Goal: Use online tool/utility: Utilize a website feature to perform a specific function

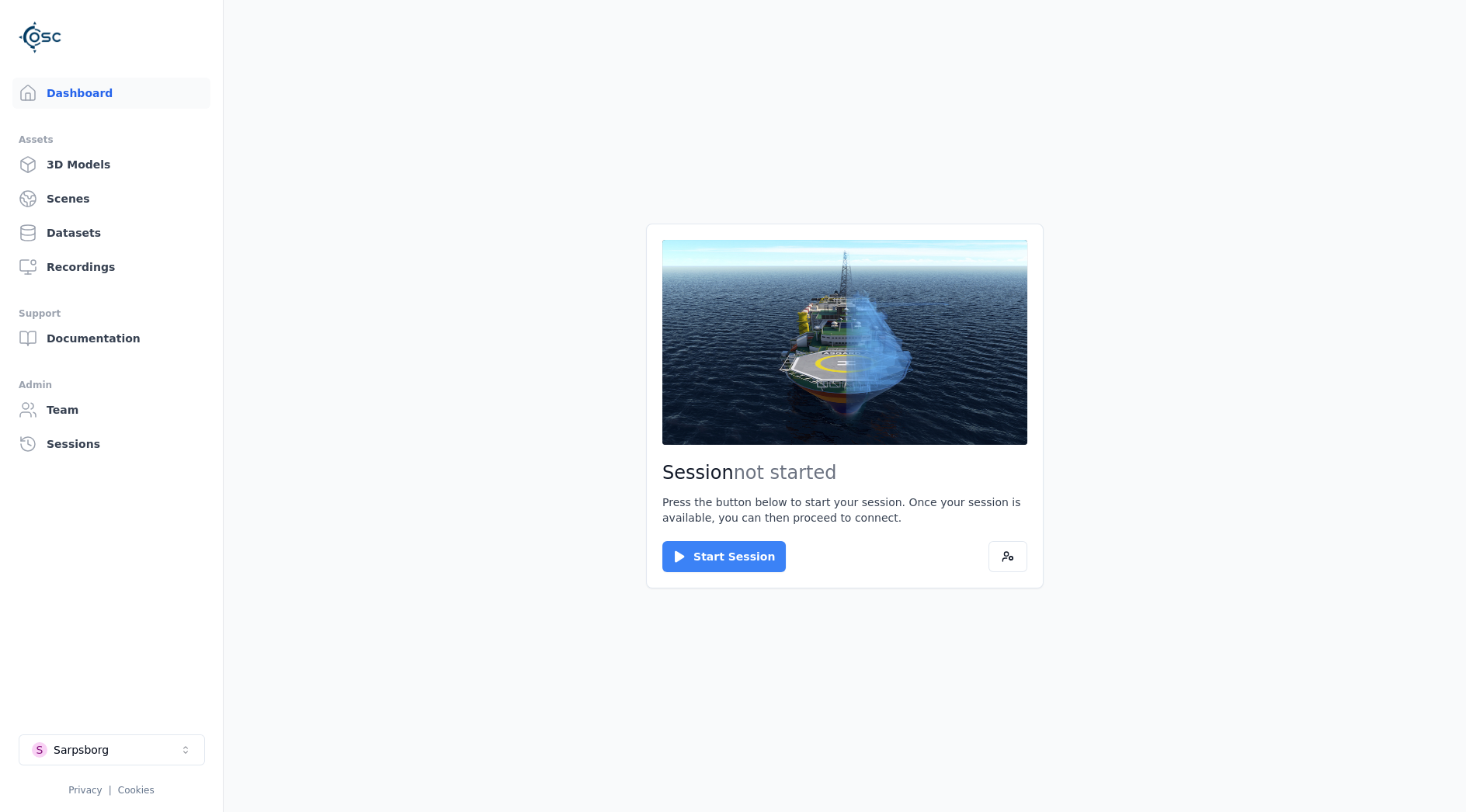
click at [738, 561] on button "Start Session" at bounding box center [724, 556] width 124 height 31
click at [712, 552] on button "Connect" at bounding box center [698, 556] width 71 height 31
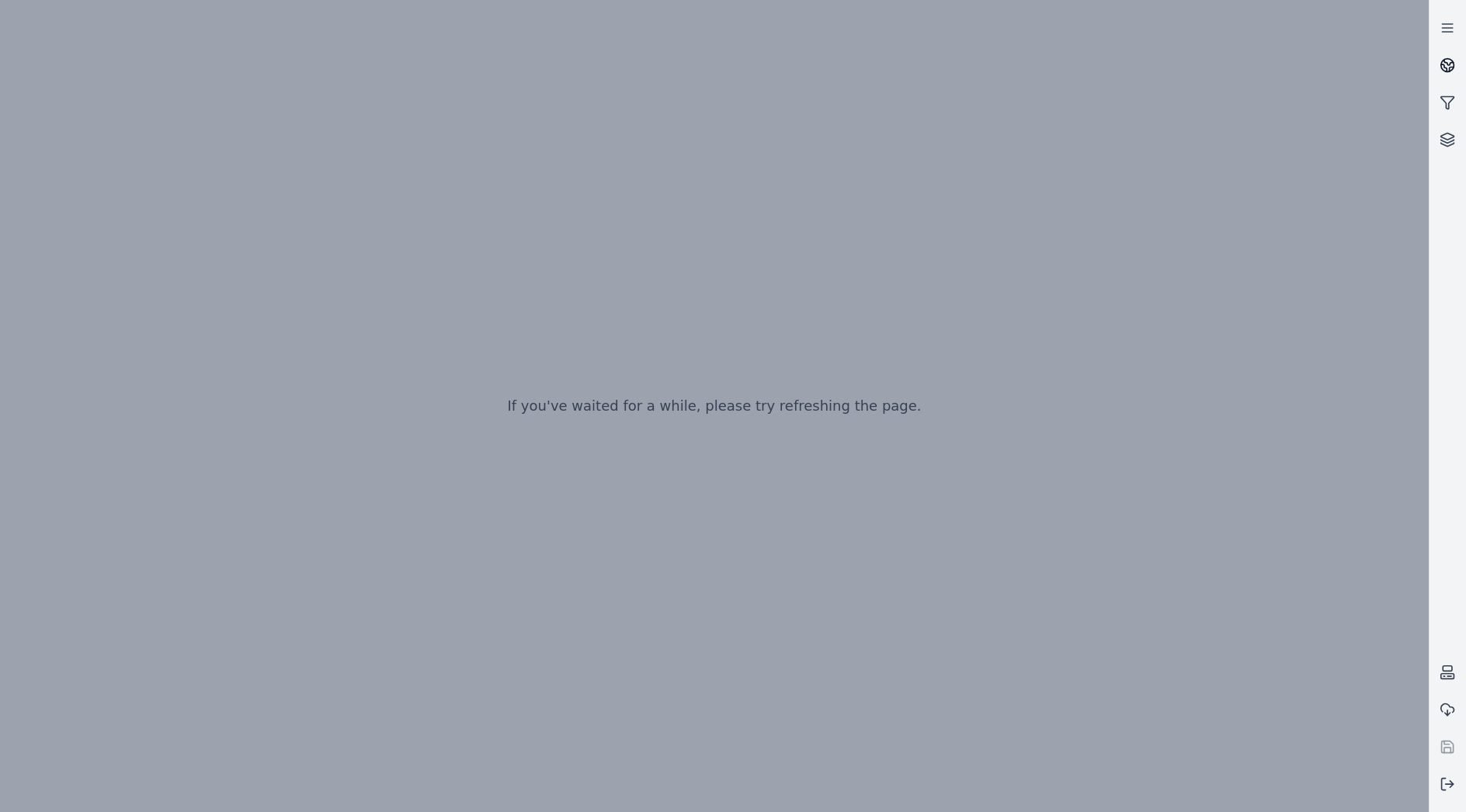
click at [1449, 67] on icon at bounding box center [1451, 69] width 4 height 4
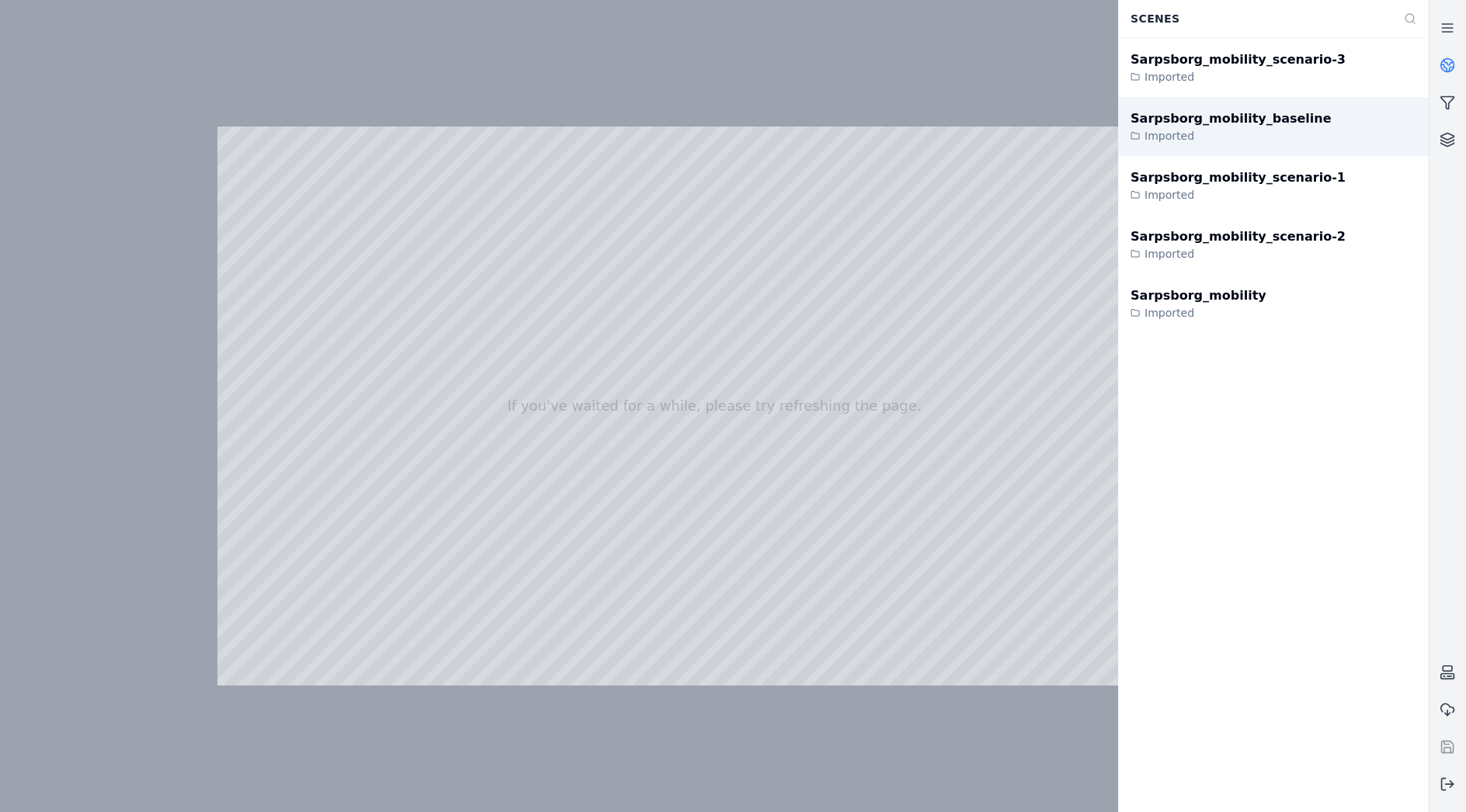
click at [1236, 123] on div "Sarpsborg_mobility_baseline" at bounding box center [1230, 118] width 200 height 18
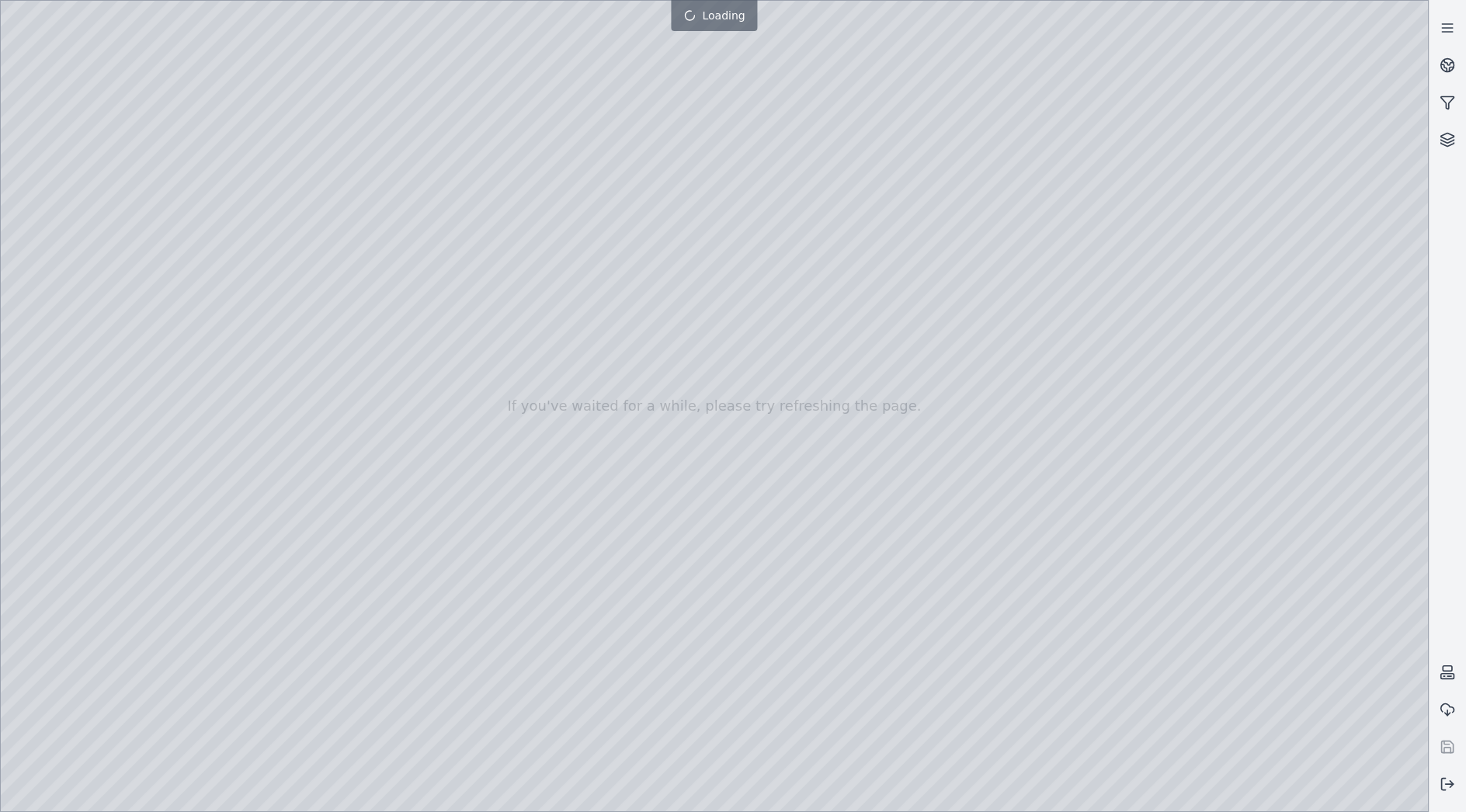
click at [1403, 801] on div at bounding box center [714, 406] width 1427 height 810
click at [1167, 535] on div at bounding box center [714, 406] width 1427 height 810
click at [718, 418] on div at bounding box center [714, 406] width 1427 height 810
click at [1405, 791] on div at bounding box center [714, 406] width 1427 height 810
click at [1172, 537] on div at bounding box center [714, 406] width 1427 height 810
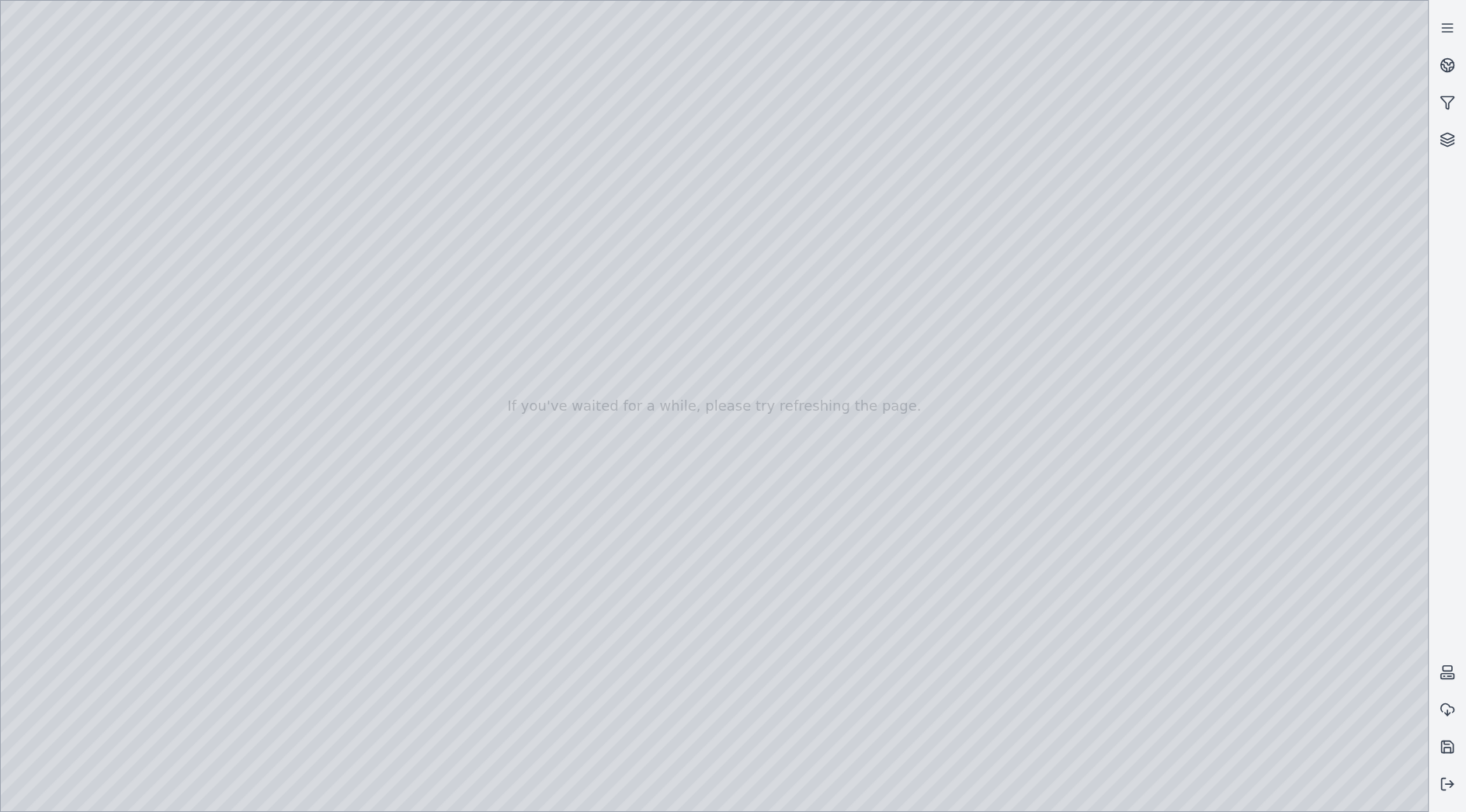
drag, startPoint x: 715, startPoint y: 377, endPoint x: 827, endPoint y: 425, distance: 121.9
click at [1176, 541] on div at bounding box center [714, 406] width 1427 height 810
click at [1291, 693] on div at bounding box center [714, 406] width 1427 height 810
click at [52, 173] on div at bounding box center [714, 406] width 1427 height 810
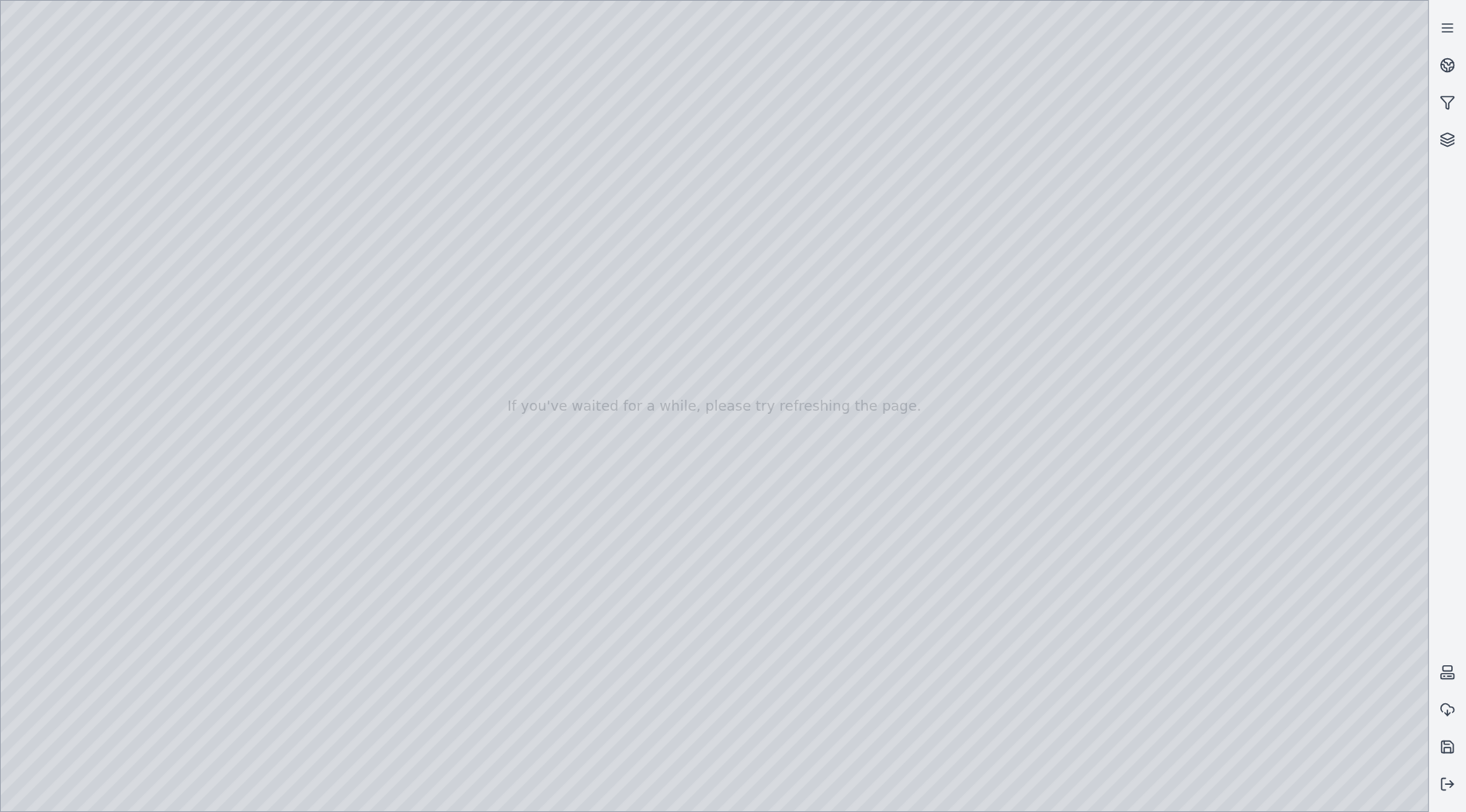
click at [90, 205] on div at bounding box center [714, 406] width 1427 height 810
click at [236, 174] on div at bounding box center [714, 406] width 1427 height 810
click at [248, 167] on div at bounding box center [714, 406] width 1427 height 810
click at [1118, 792] on div at bounding box center [714, 406] width 1427 height 810
drag, startPoint x: 933, startPoint y: 679, endPoint x: 655, endPoint y: 672, distance: 278.1
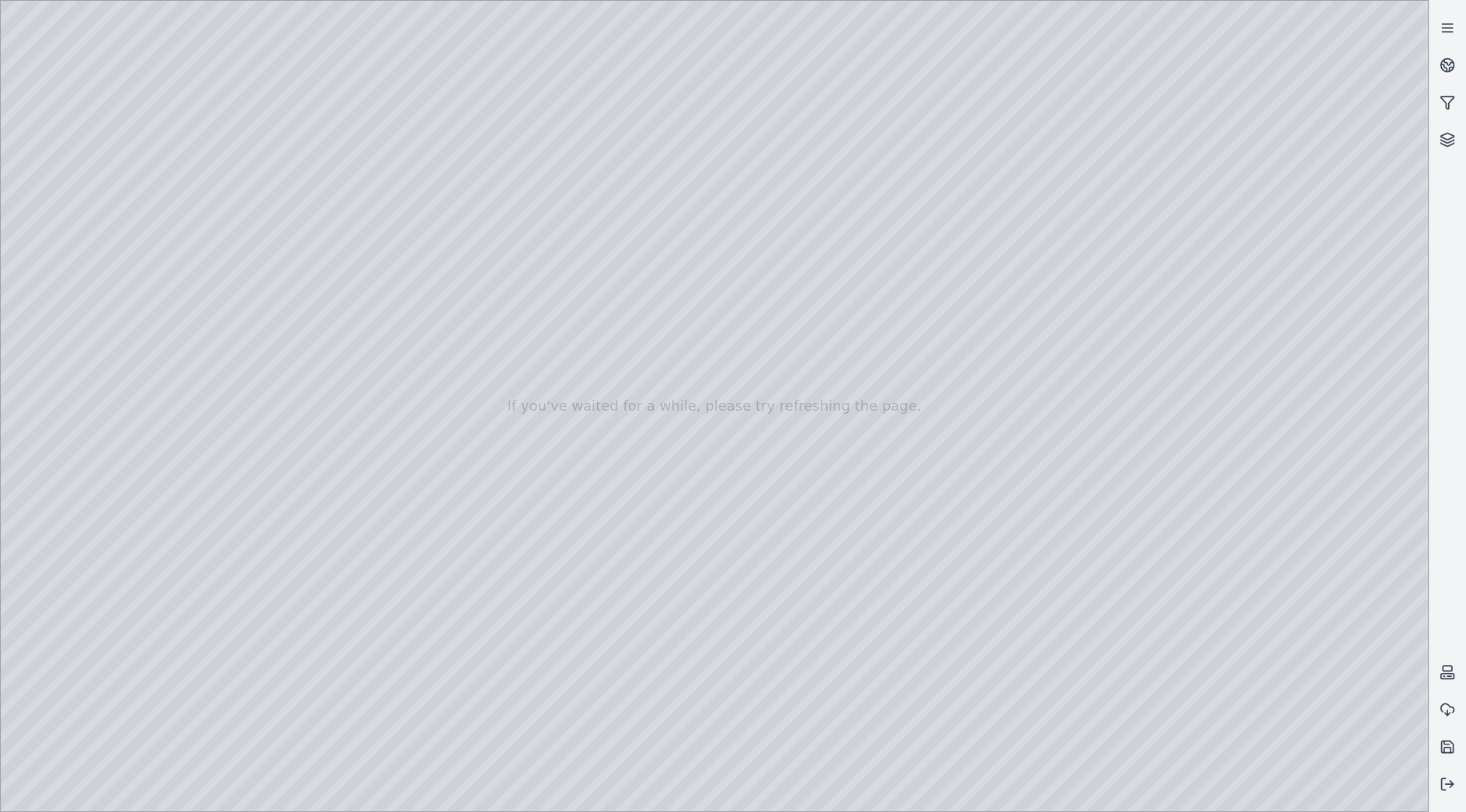
click at [655, 672] on div at bounding box center [714, 406] width 1427 height 810
click at [237, 143] on div at bounding box center [714, 406] width 1427 height 810
click at [267, 302] on div at bounding box center [714, 406] width 1427 height 810
click at [283, 199] on div at bounding box center [714, 406] width 1427 height 810
click at [243, 139] on div at bounding box center [714, 406] width 1427 height 810
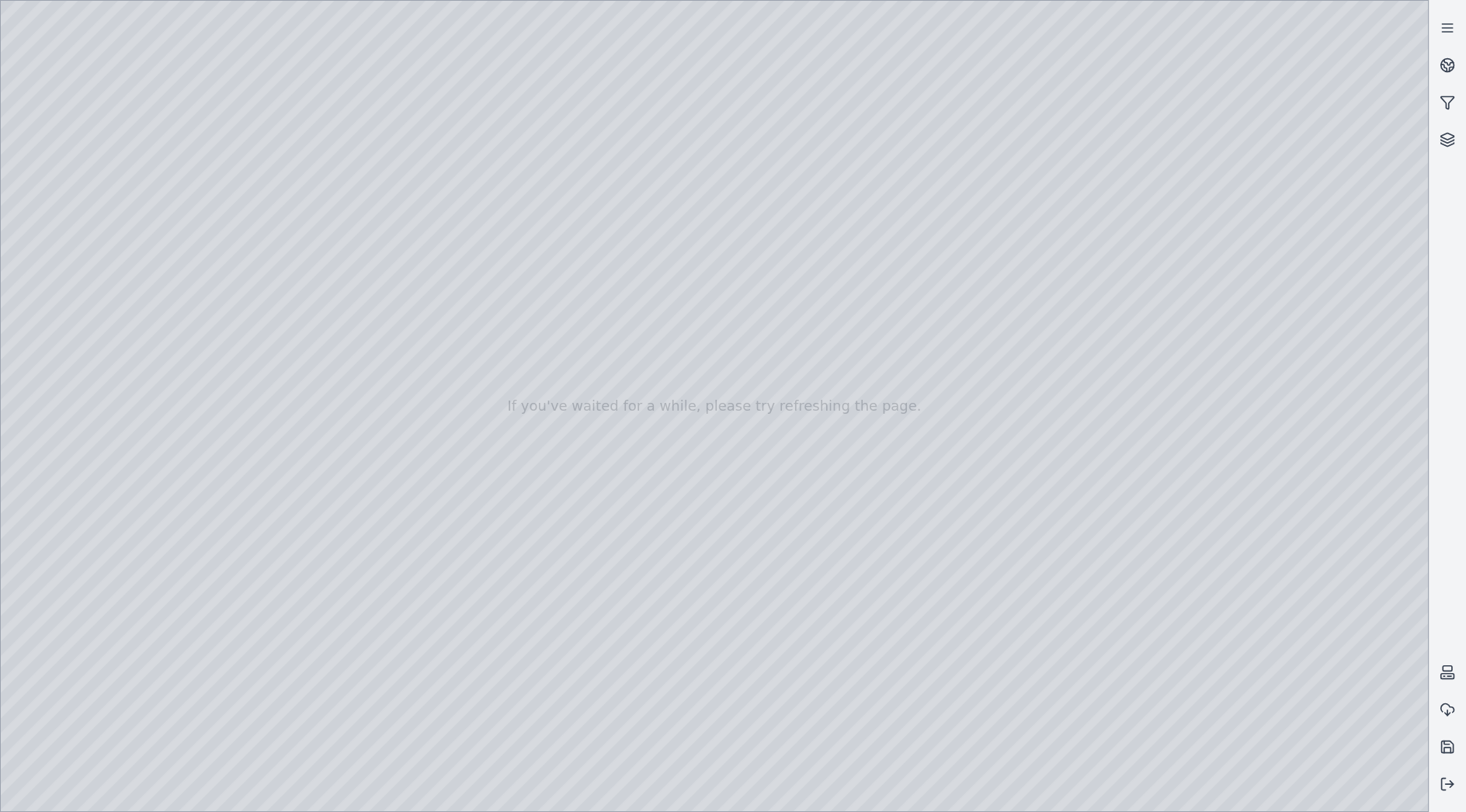
click at [268, 129] on div at bounding box center [714, 406] width 1427 height 810
click at [158, 53] on div at bounding box center [714, 406] width 1427 height 810
click at [1125, 603] on div at bounding box center [714, 406] width 1427 height 810
click at [102, 201] on div at bounding box center [714, 406] width 1427 height 810
click at [228, 671] on div at bounding box center [714, 406] width 1427 height 810
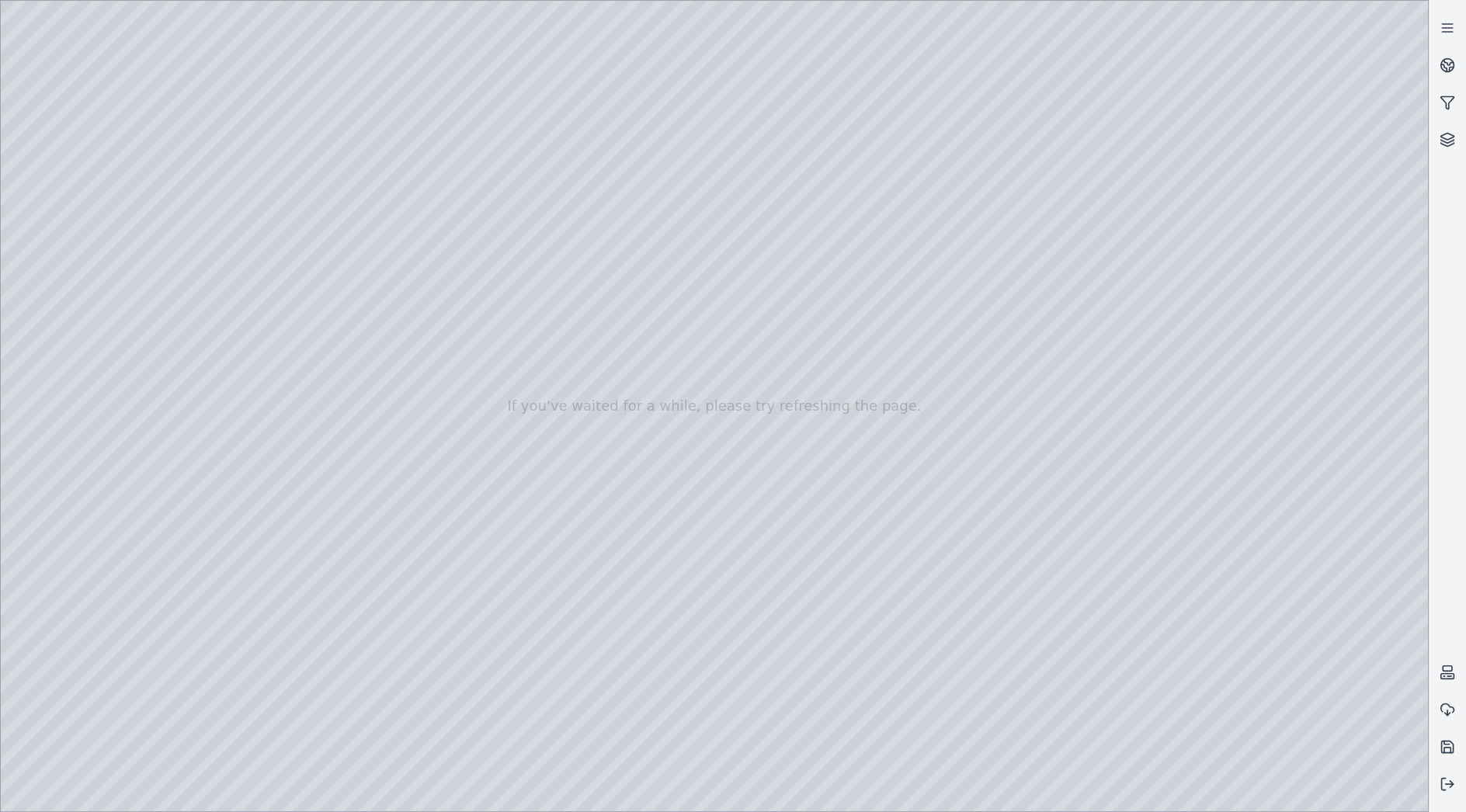
click at [156, 50] on div at bounding box center [714, 406] width 1427 height 810
click at [79, 197] on div at bounding box center [714, 406] width 1427 height 810
click at [221, 119] on div at bounding box center [714, 406] width 1427 height 810
click at [245, 126] on div at bounding box center [714, 406] width 1427 height 810
click at [269, 166] on div at bounding box center [714, 406] width 1427 height 810
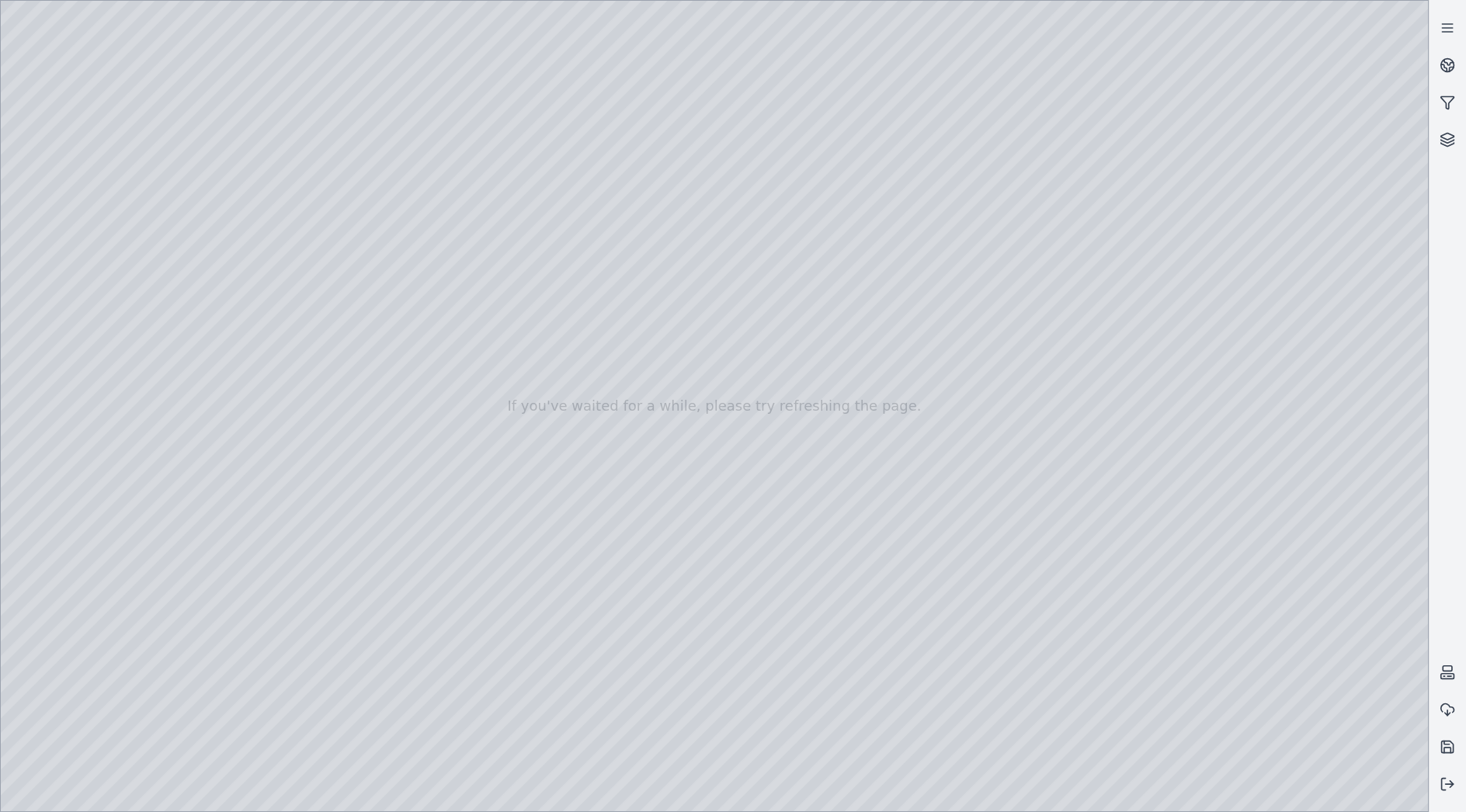
click at [154, 51] on div at bounding box center [714, 406] width 1427 height 810
click at [89, 210] on div at bounding box center [714, 406] width 1427 height 810
click at [255, 296] on div at bounding box center [714, 406] width 1427 height 810
click at [270, 303] on div at bounding box center [714, 406] width 1427 height 810
click at [157, 51] on div at bounding box center [714, 406] width 1427 height 810
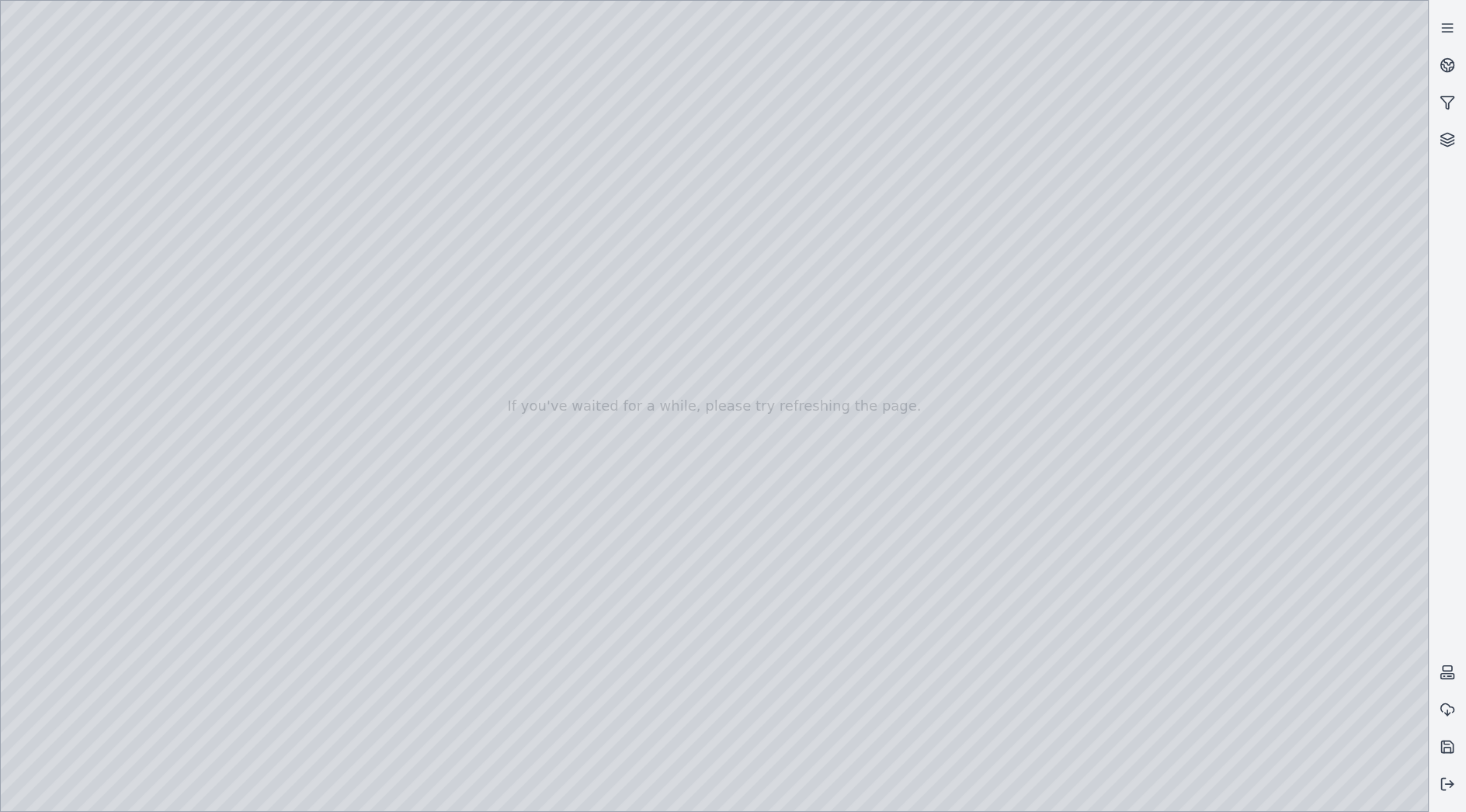
click at [1128, 793] on div at bounding box center [714, 406] width 1427 height 810
click at [1199, 349] on div at bounding box center [714, 406] width 1427 height 810
drag, startPoint x: 1024, startPoint y: 500, endPoint x: 1037, endPoint y: 559, distance: 60.4
click at [160, 49] on div at bounding box center [714, 406] width 1427 height 810
click at [1398, 599] on div at bounding box center [714, 406] width 1427 height 810
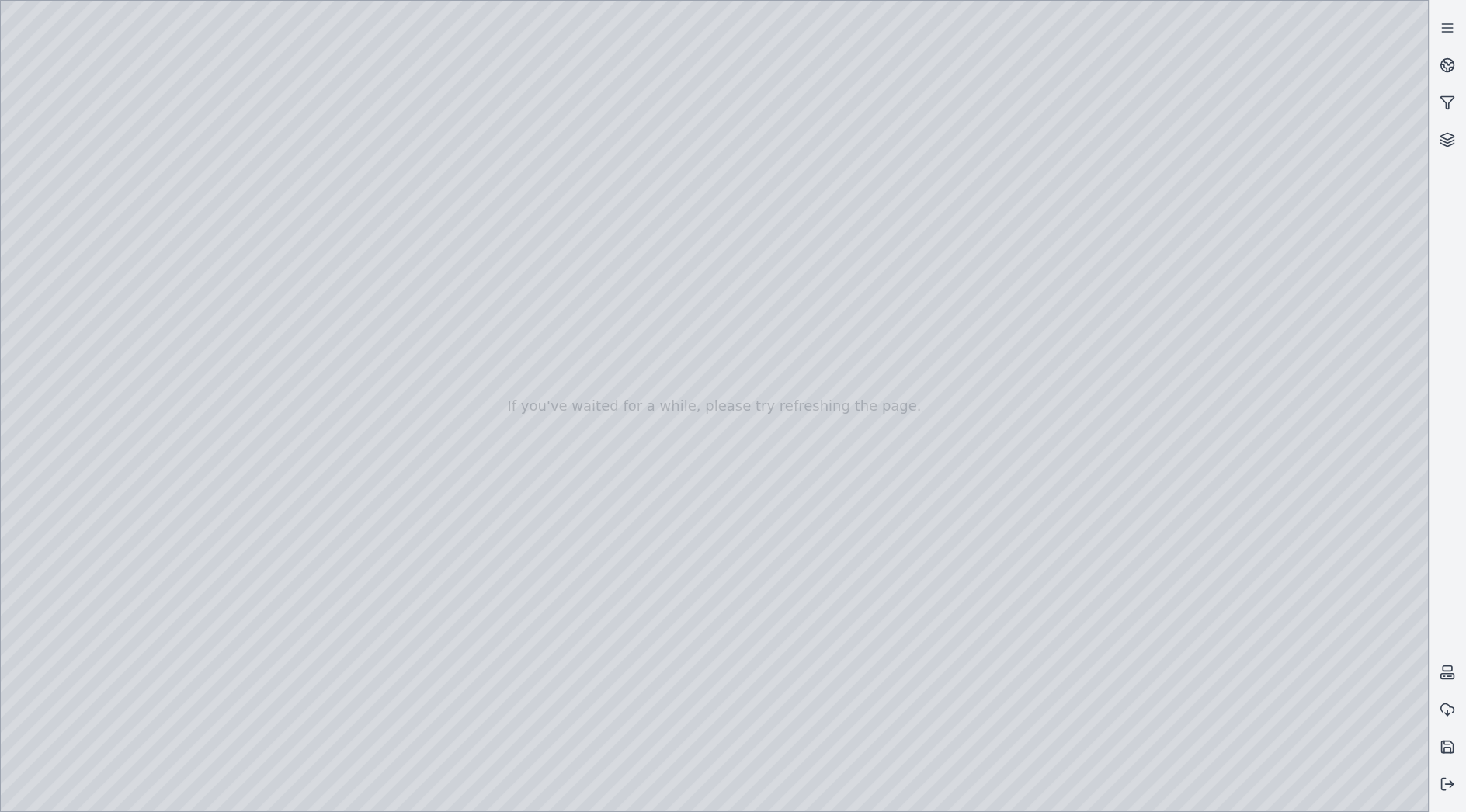
drag, startPoint x: 659, startPoint y: 682, endPoint x: 543, endPoint y: 677, distance: 116.1
click at [543, 677] on div at bounding box center [714, 406] width 1427 height 810
click at [91, 652] on div at bounding box center [714, 406] width 1427 height 810
click at [136, 529] on div at bounding box center [714, 406] width 1427 height 810
click at [48, 644] on div at bounding box center [714, 406] width 1427 height 810
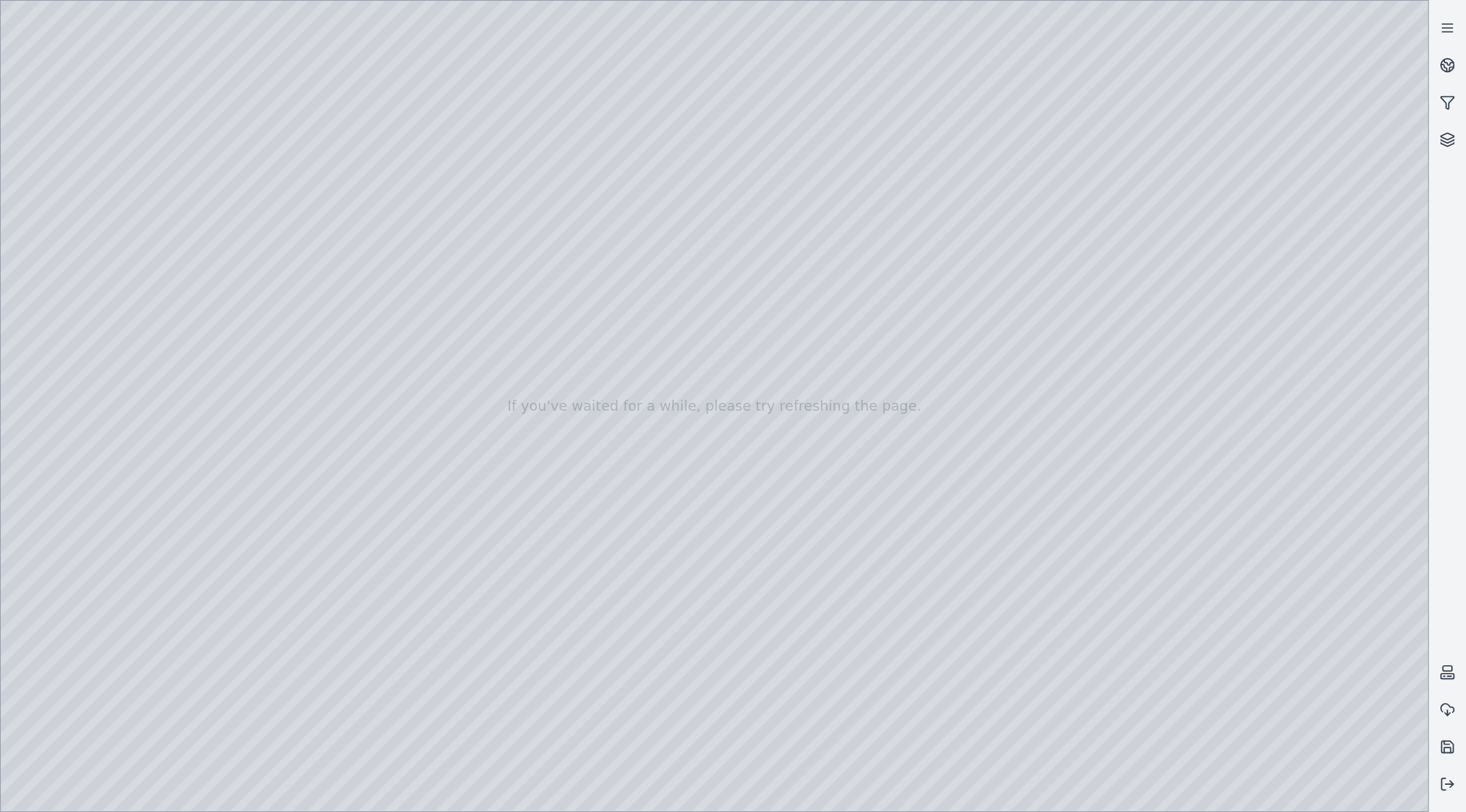
drag, startPoint x: 433, startPoint y: 418, endPoint x: 299, endPoint y: 384, distance: 138.2
drag, startPoint x: 829, startPoint y: 506, endPoint x: 710, endPoint y: 476, distance: 122.7
drag, startPoint x: 945, startPoint y: 464, endPoint x: 1150, endPoint y: 492, distance: 206.9
click at [54, 205] on div at bounding box center [714, 406] width 1427 height 810
click at [290, 237] on div at bounding box center [714, 406] width 1427 height 810
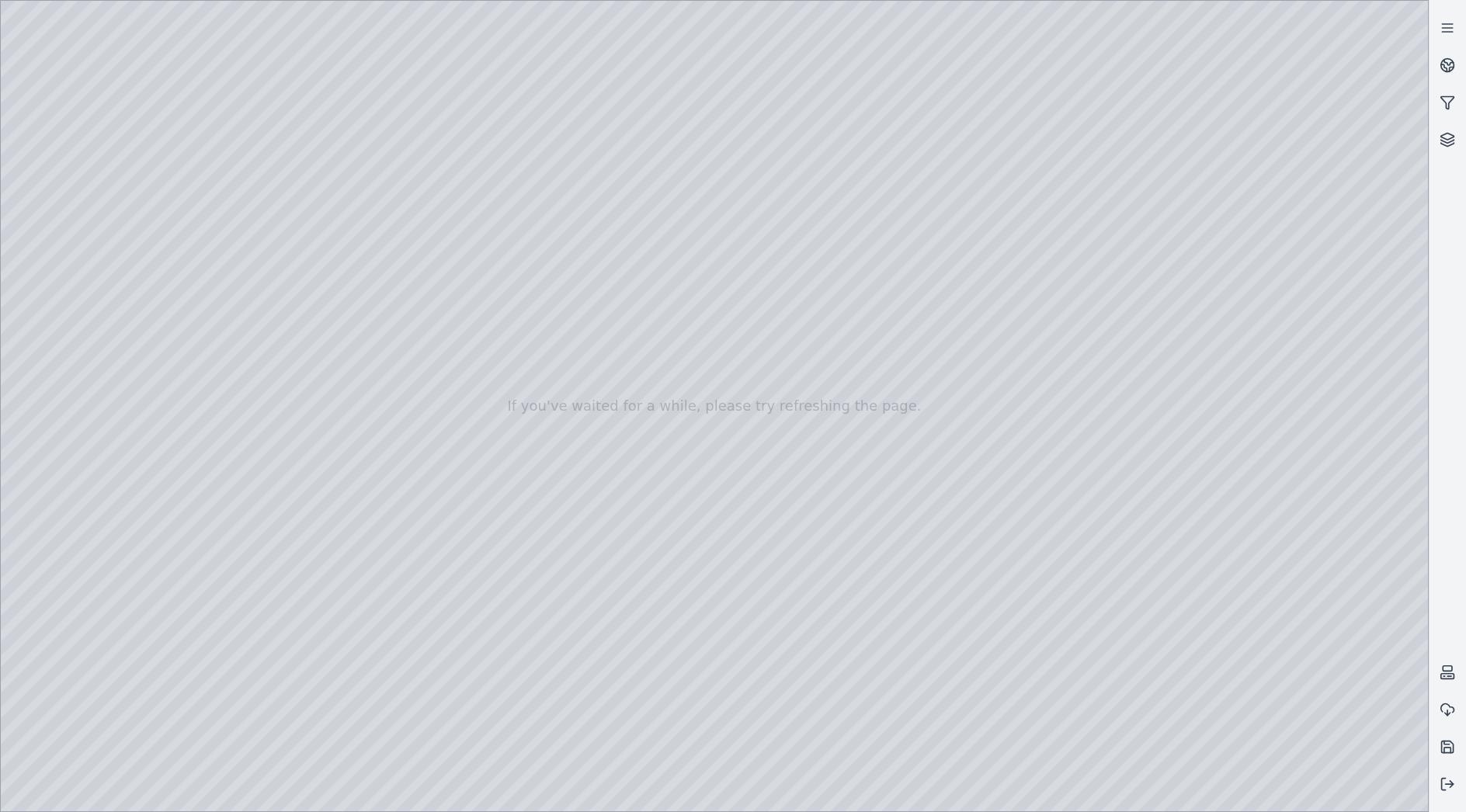
click at [272, 237] on div at bounding box center [714, 406] width 1427 height 810
click at [154, 52] on div at bounding box center [714, 406] width 1427 height 810
click at [49, 650] on div at bounding box center [714, 406] width 1427 height 810
click at [97, 206] on div at bounding box center [714, 406] width 1427 height 810
click at [262, 271] on div at bounding box center [714, 406] width 1427 height 810
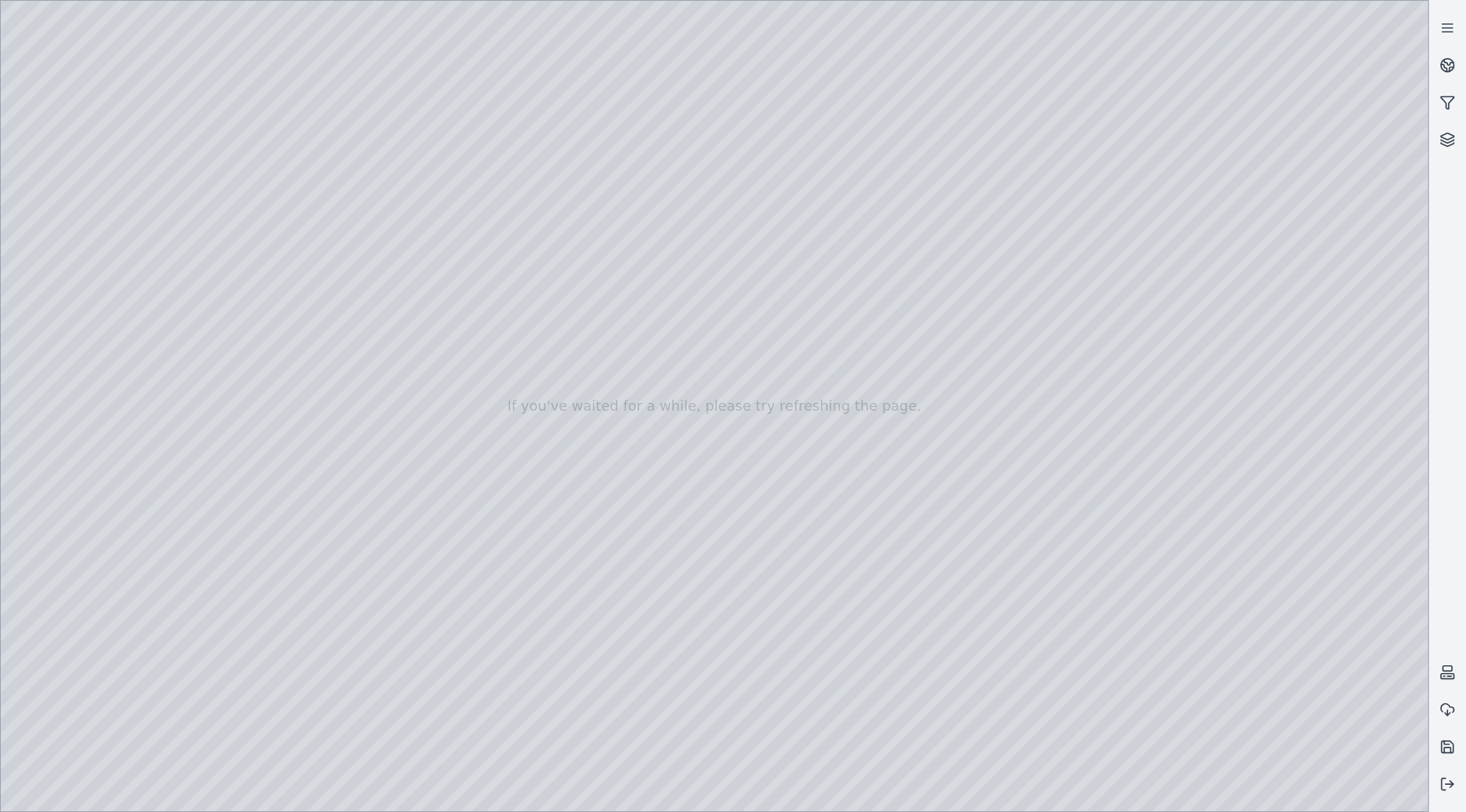
click at [266, 205] on div at bounding box center [714, 406] width 1427 height 810
click at [267, 204] on div at bounding box center [714, 406] width 1427 height 810
click at [55, 648] on div at bounding box center [714, 406] width 1427 height 810
click at [152, 50] on div at bounding box center [714, 406] width 1427 height 810
drag, startPoint x: 624, startPoint y: 500, endPoint x: 606, endPoint y: 498, distance: 18.1
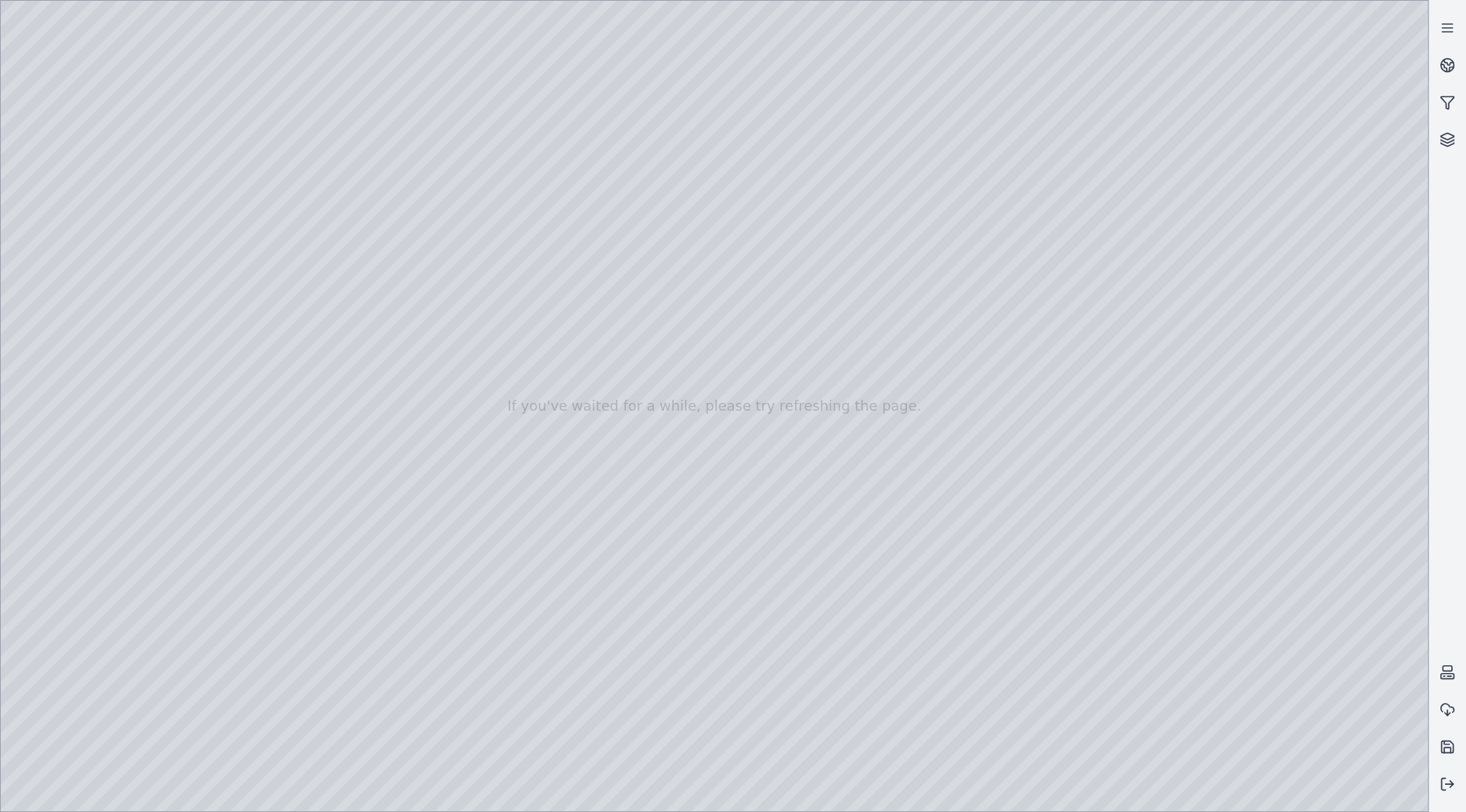
click at [55, 653] on div at bounding box center [714, 406] width 1427 height 810
click at [95, 198] on div at bounding box center [714, 406] width 1427 height 810
click at [1125, 610] on div at bounding box center [714, 406] width 1427 height 810
click at [252, 672] on div at bounding box center [714, 406] width 1427 height 810
click at [98, 231] on div at bounding box center [714, 406] width 1427 height 810
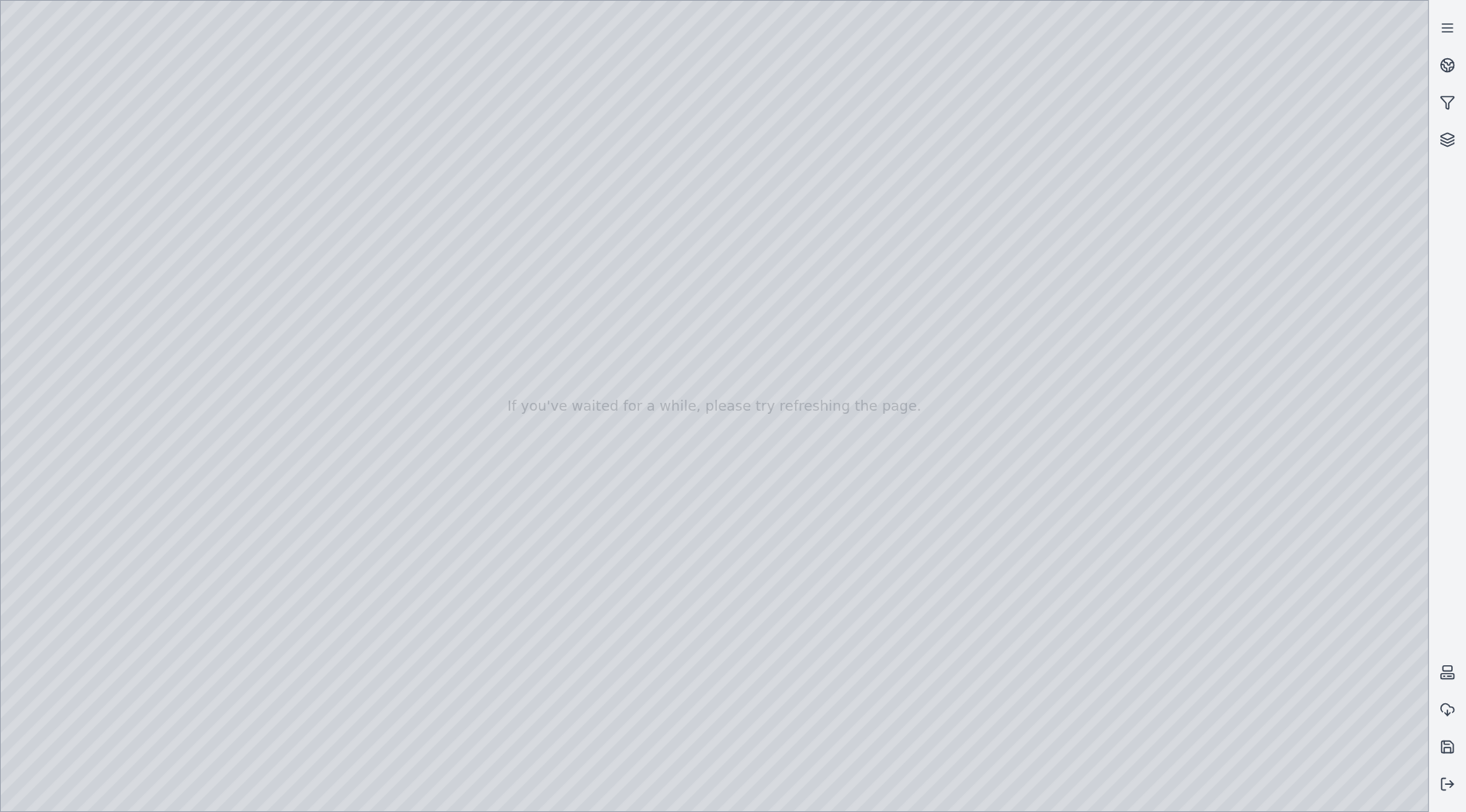
click at [157, 52] on div at bounding box center [714, 406] width 1427 height 810
click at [1445, 779] on icon at bounding box center [1448, 784] width 16 height 16
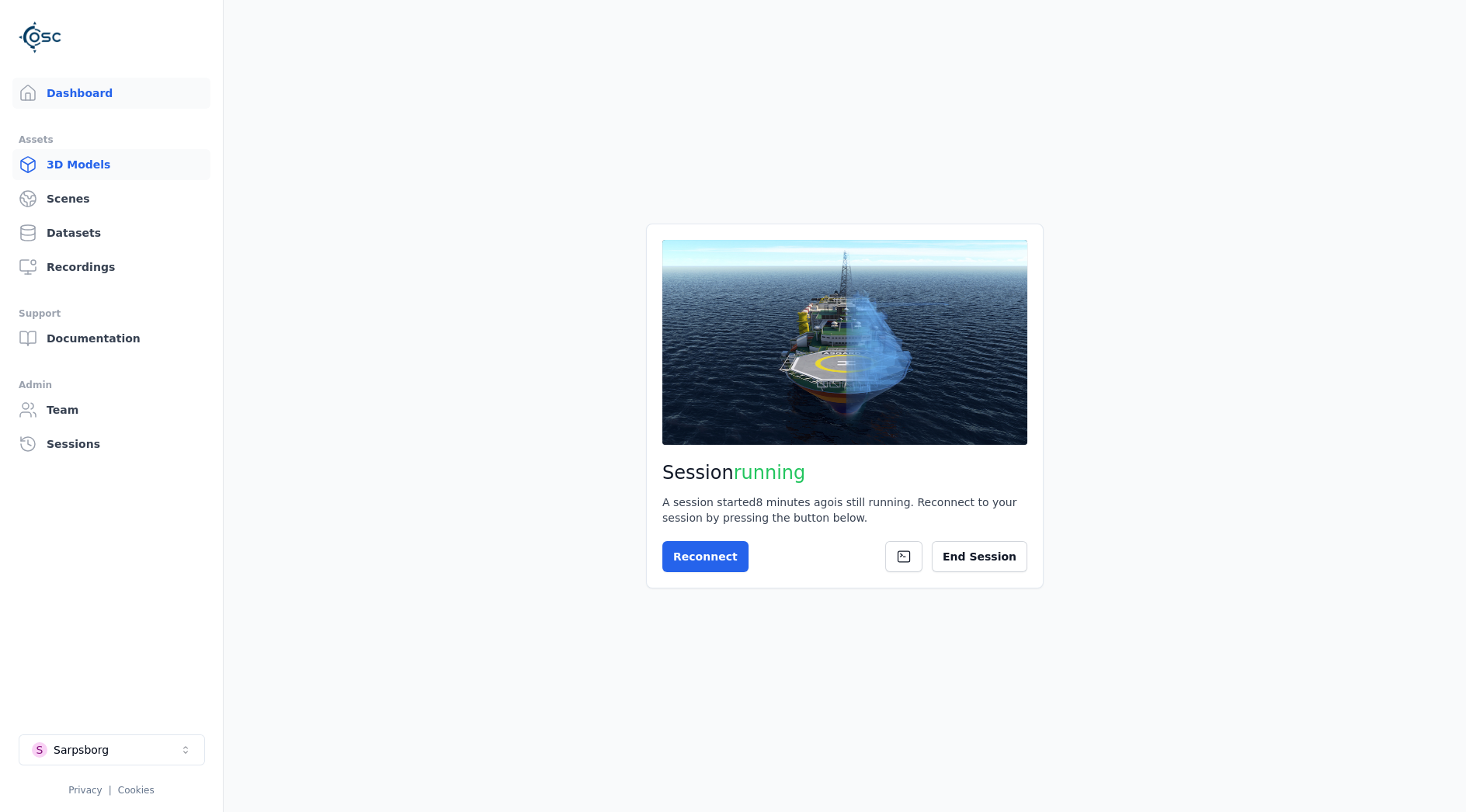
click at [96, 169] on link "3D Models" at bounding box center [111, 164] width 198 height 31
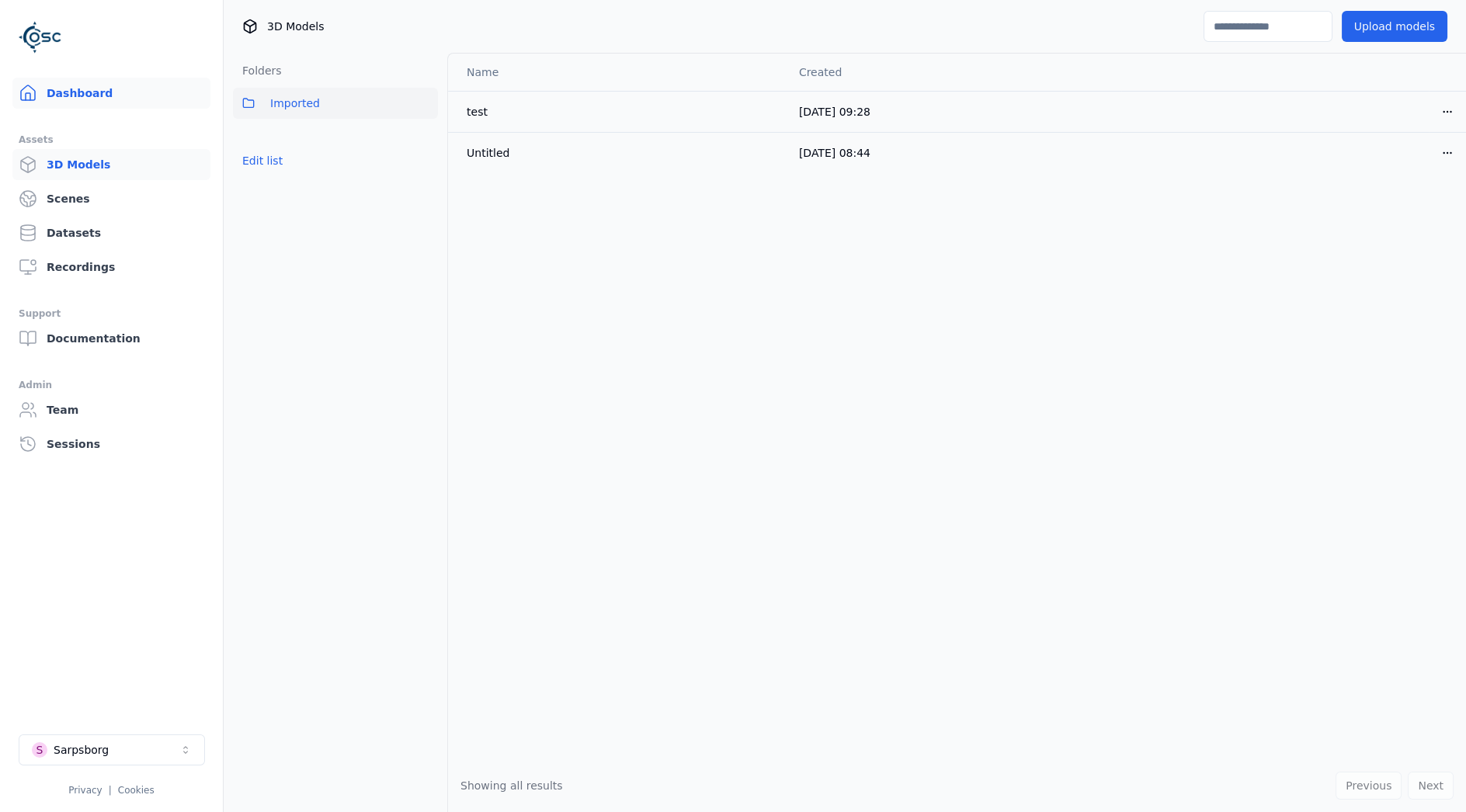
click at [125, 98] on link "Dashboard" at bounding box center [111, 93] width 198 height 31
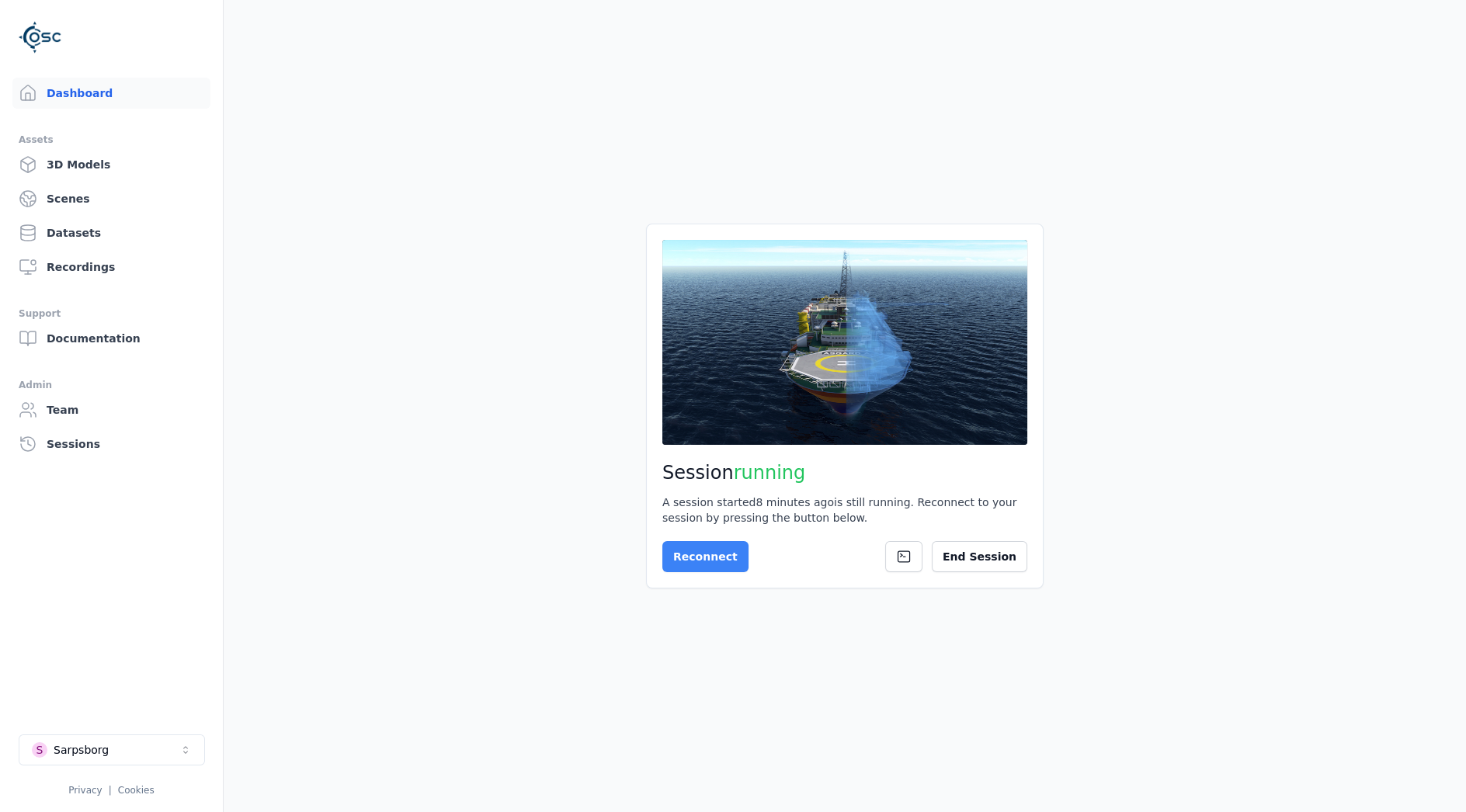
click at [686, 560] on button "Reconnect" at bounding box center [705, 556] width 87 height 31
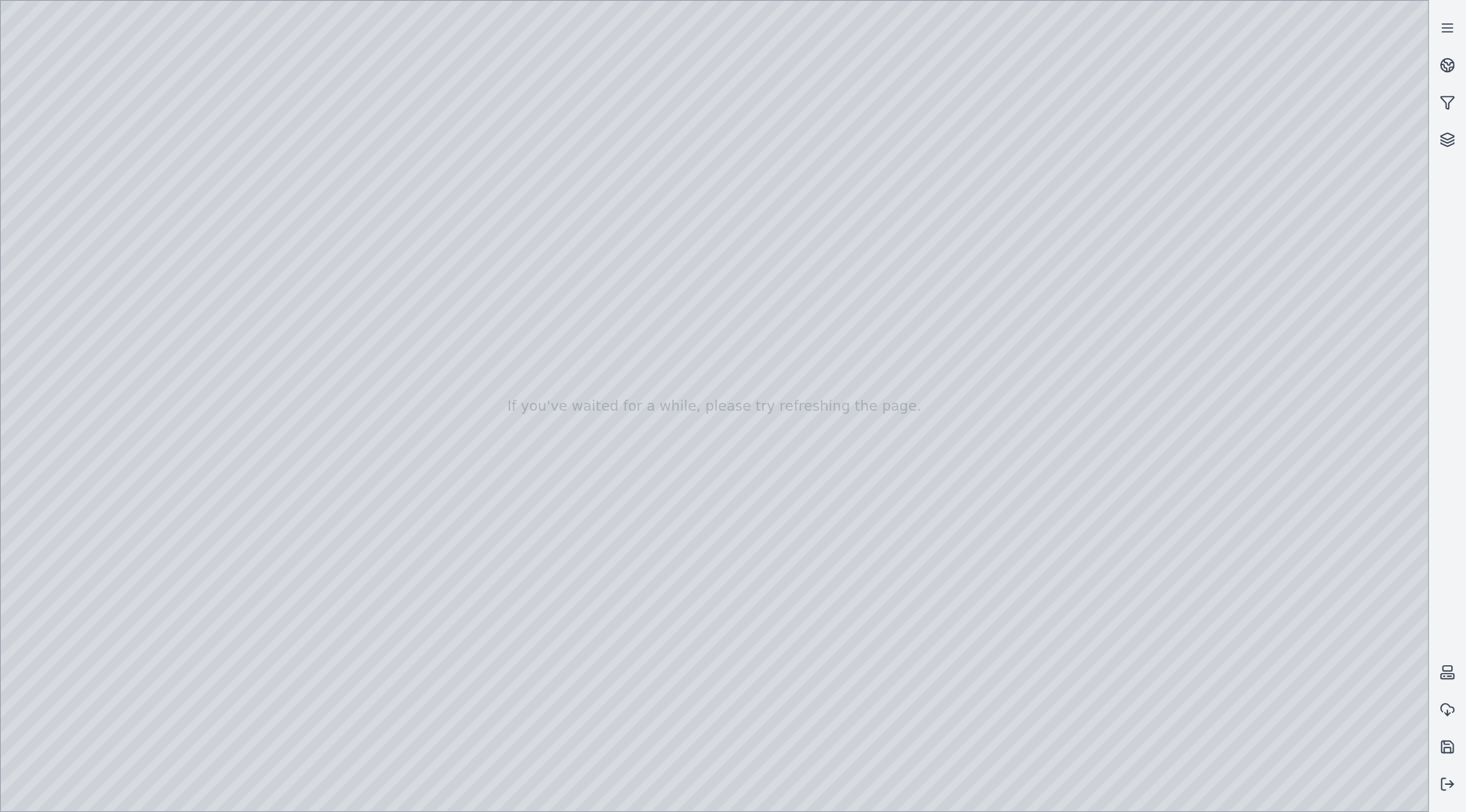
click at [75, 196] on div at bounding box center [714, 406] width 1427 height 810
click at [237, 666] on div at bounding box center [714, 406] width 1427 height 810
click at [90, 229] on div at bounding box center [714, 406] width 1427 height 810
click at [90, 204] on div at bounding box center [714, 406] width 1427 height 810
click at [228, 148] on div at bounding box center [714, 406] width 1427 height 810
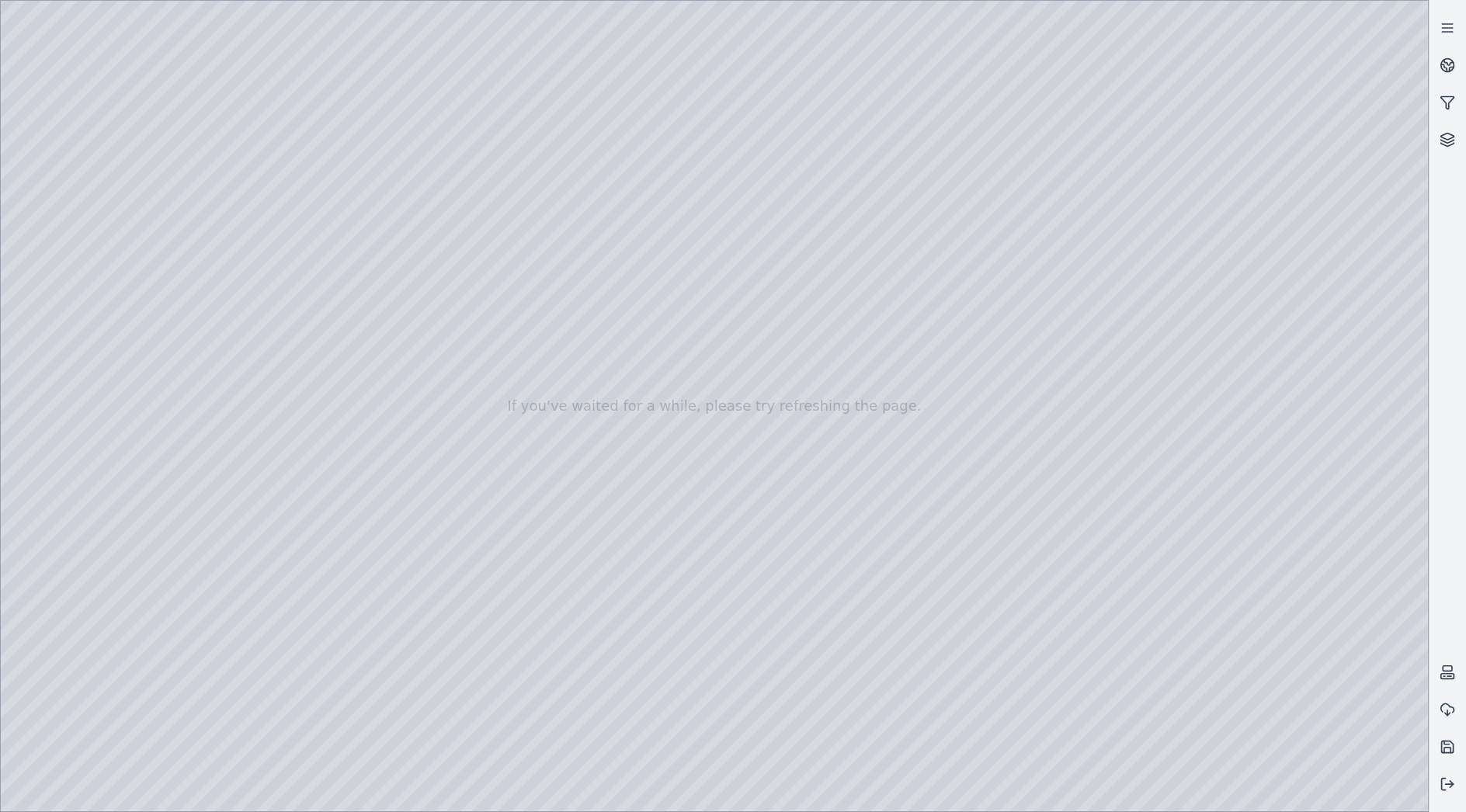
click at [241, 135] on div at bounding box center [714, 406] width 1427 height 810
click at [1450, 781] on polyline at bounding box center [1451, 784] width 3 height 6
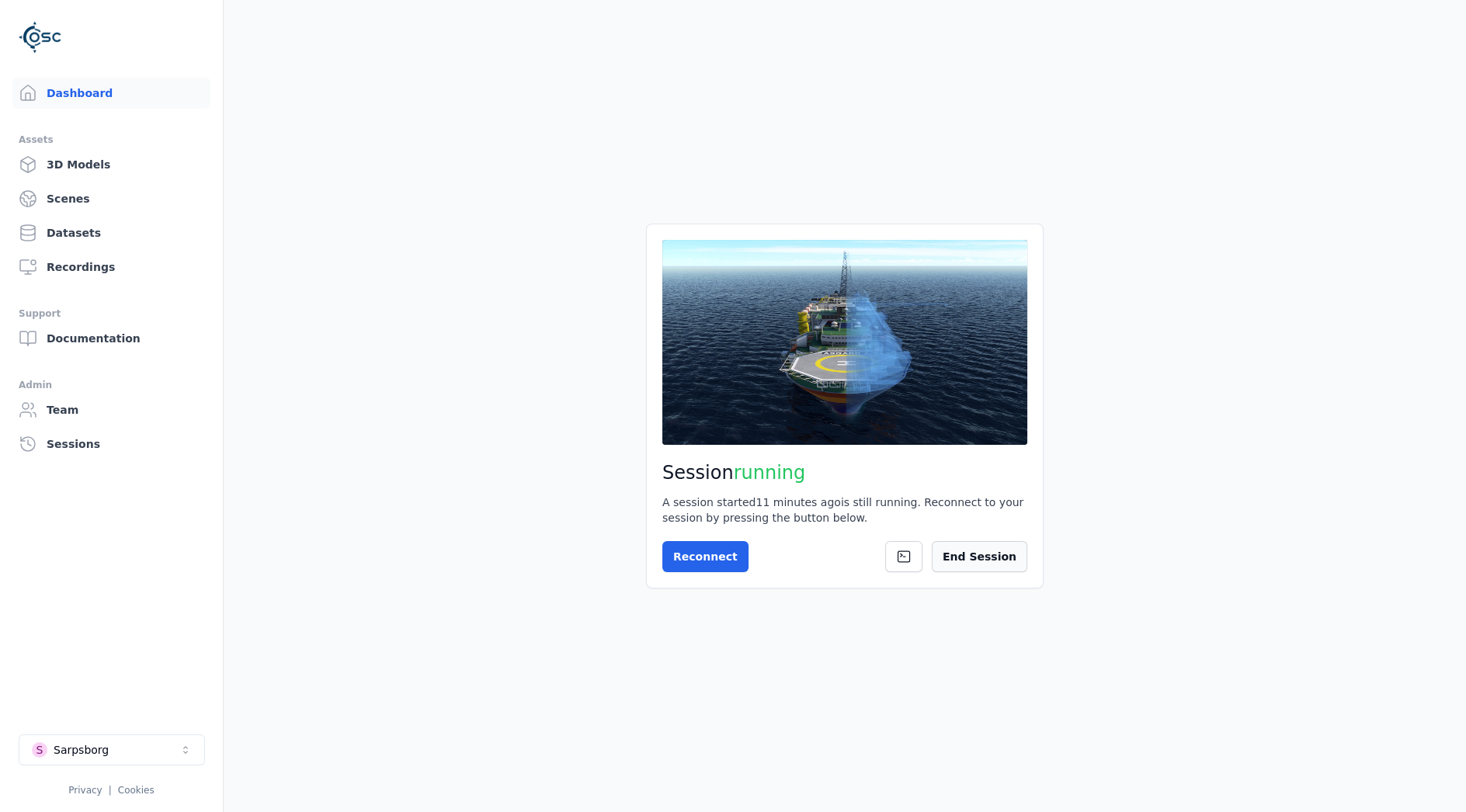
click at [1007, 566] on button "End Session" at bounding box center [979, 556] width 95 height 31
